Goal: Task Accomplishment & Management: Use online tool/utility

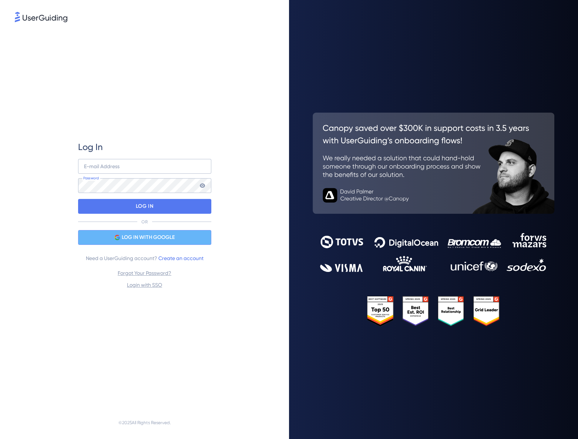
click at [145, 230] on div "LOG IN WITH GOOGLE" at bounding box center [144, 237] width 133 height 15
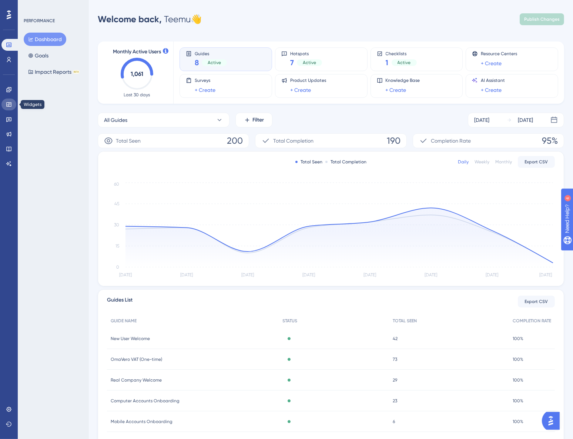
click at [8, 110] on link at bounding box center [8, 105] width 15 height 12
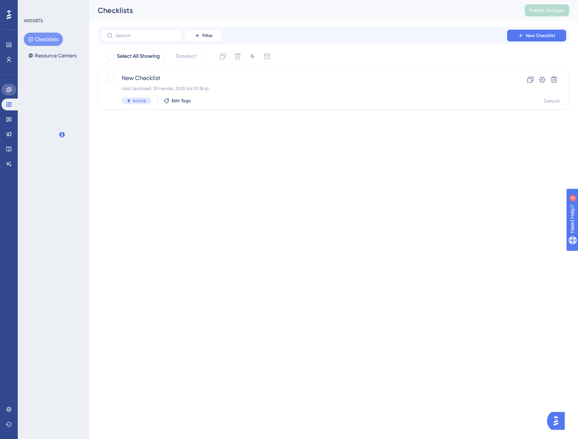
click at [8, 89] on icon at bounding box center [9, 90] width 6 height 6
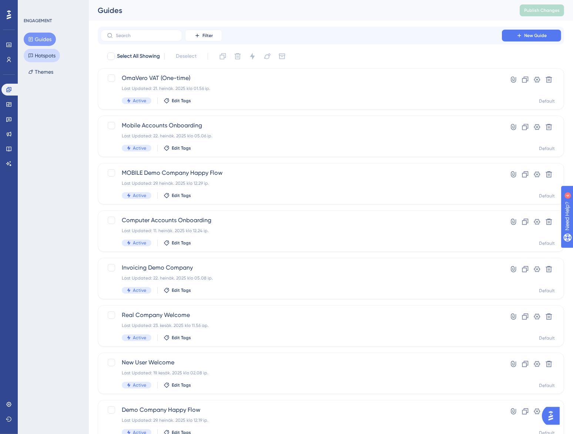
drag, startPoint x: 47, startPoint y: 56, endPoint x: 114, endPoint y: 74, distance: 69.9
click at [47, 56] on button "Hotspots" at bounding box center [42, 55] width 36 height 13
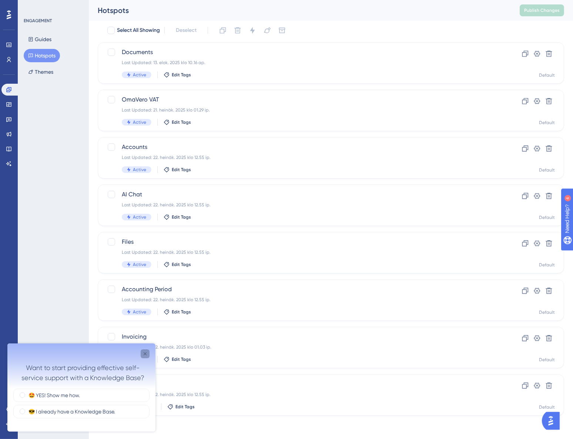
click at [143, 353] on icon "Close survey" at bounding box center [145, 353] width 6 height 6
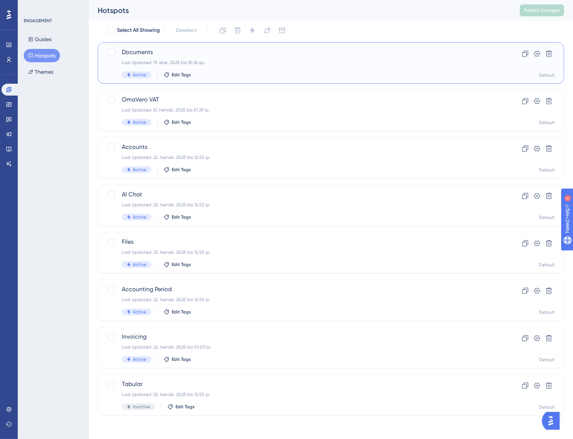
click at [265, 67] on div "Documents Last Updated: 13. elok. 2025 klo 10.16 ap. Active Edit Tags" at bounding box center [301, 63] width 359 height 30
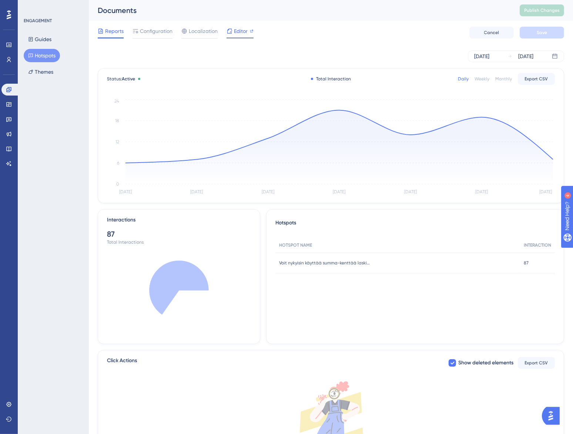
click at [236, 34] on span "Editor" at bounding box center [241, 31] width 14 height 9
click at [41, 40] on button "Guides" at bounding box center [40, 39] width 32 height 13
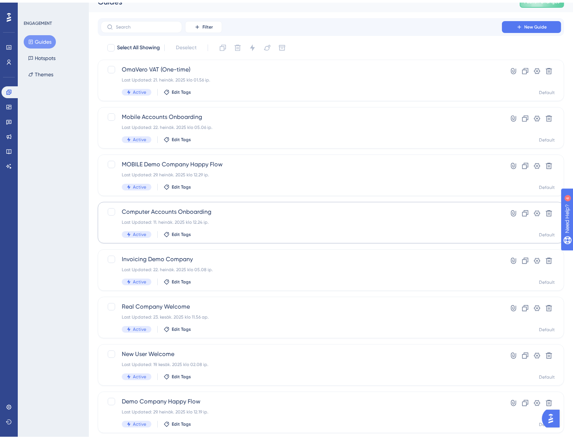
scroll to position [26, 0]
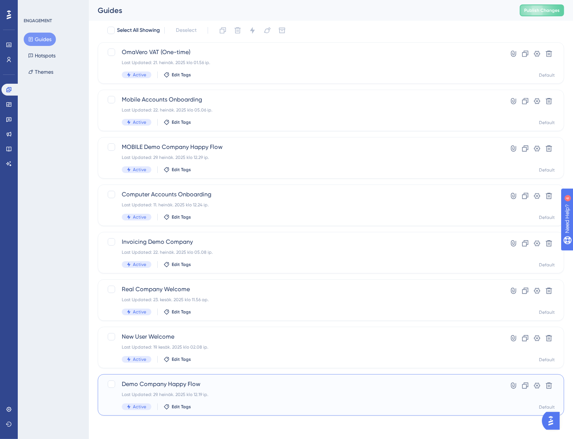
click at [250, 383] on span "Demo Company Happy Flow" at bounding box center [301, 384] width 359 height 9
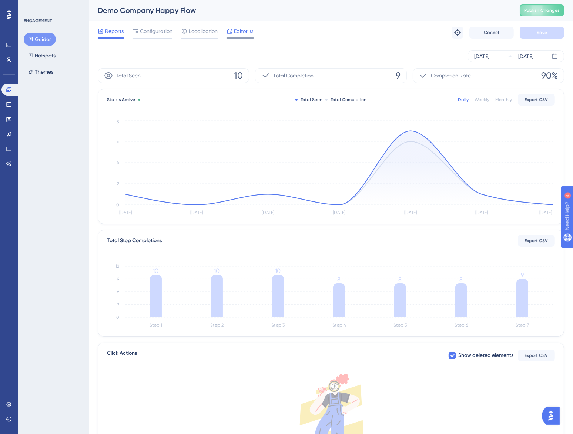
click at [240, 31] on span "Editor" at bounding box center [241, 31] width 14 height 9
click at [543, 17] on div "Demo Company Happy Flow Publish Changes" at bounding box center [331, 10] width 484 height 21
click at [541, 11] on span "Publish Changes" at bounding box center [542, 10] width 36 height 6
